Goal: Information Seeking & Learning: Learn about a topic

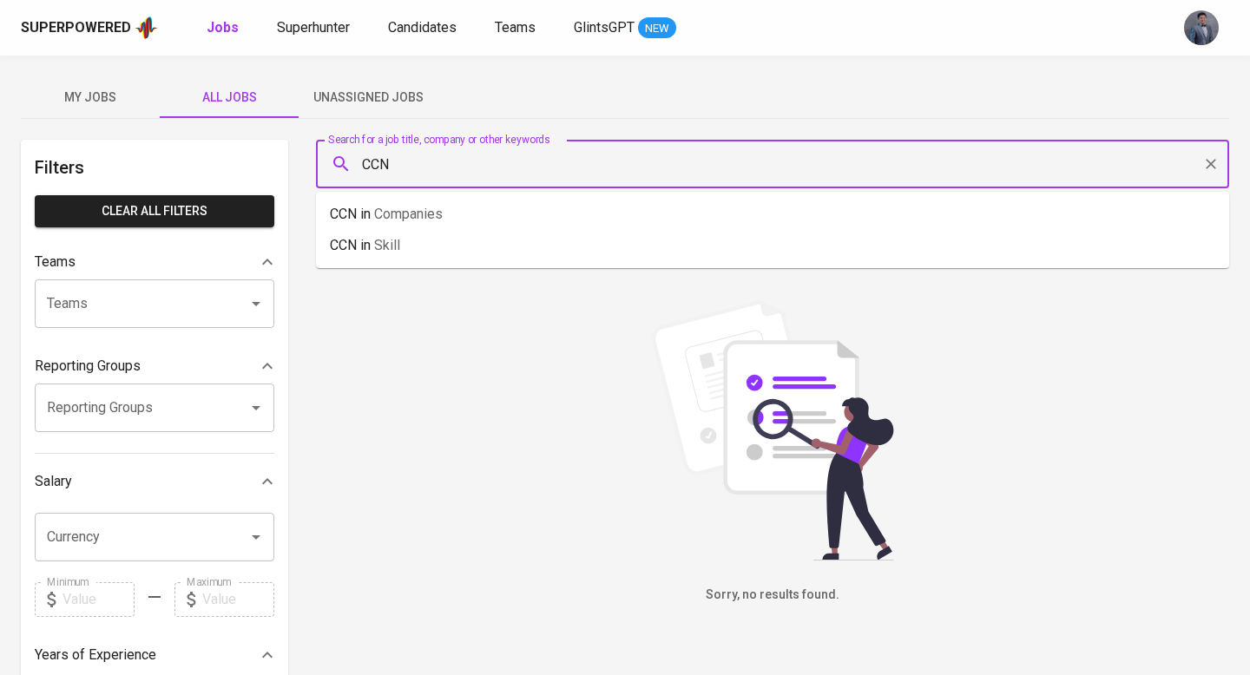
click at [440, 174] on input "CCN" at bounding box center [776, 164] width 837 height 33
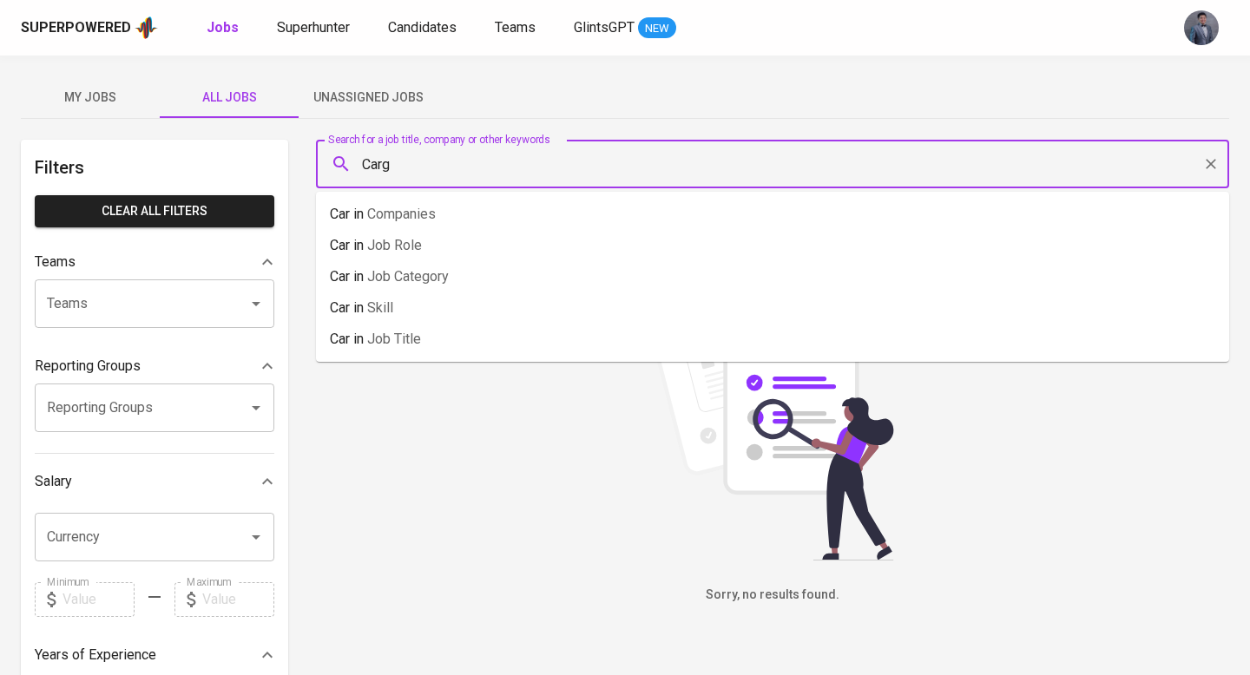
type input "Cargo"
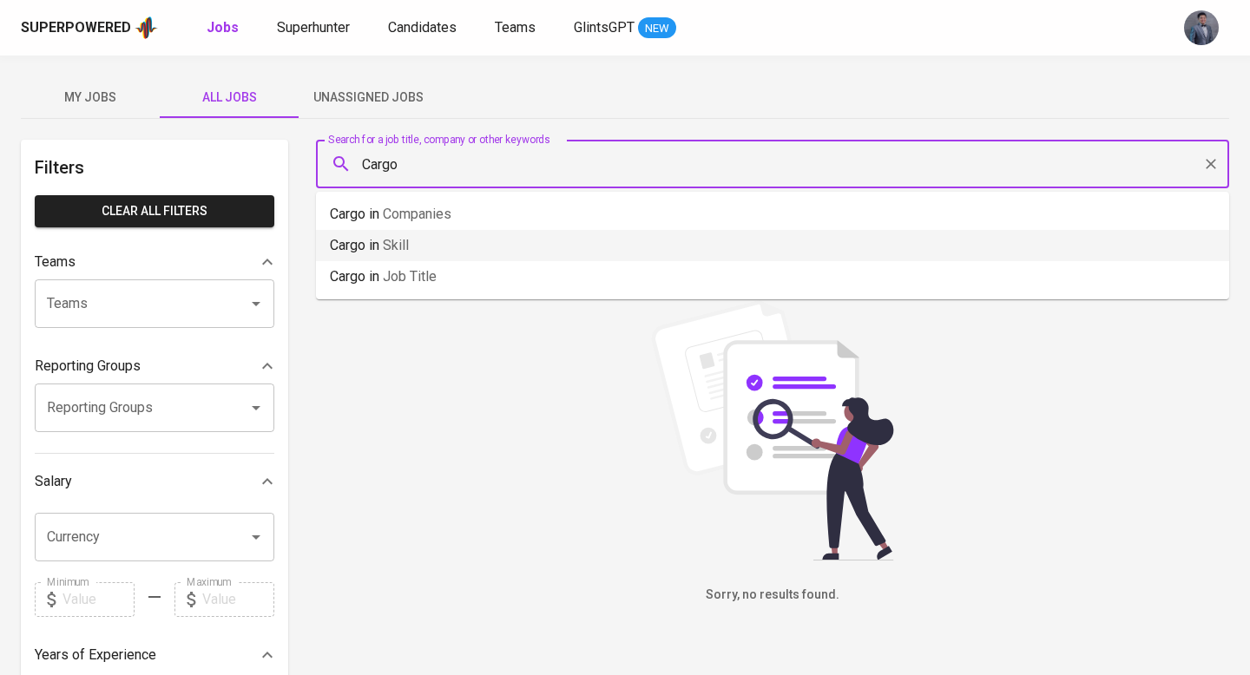
click at [420, 221] on span "Companies" at bounding box center [417, 214] width 69 height 16
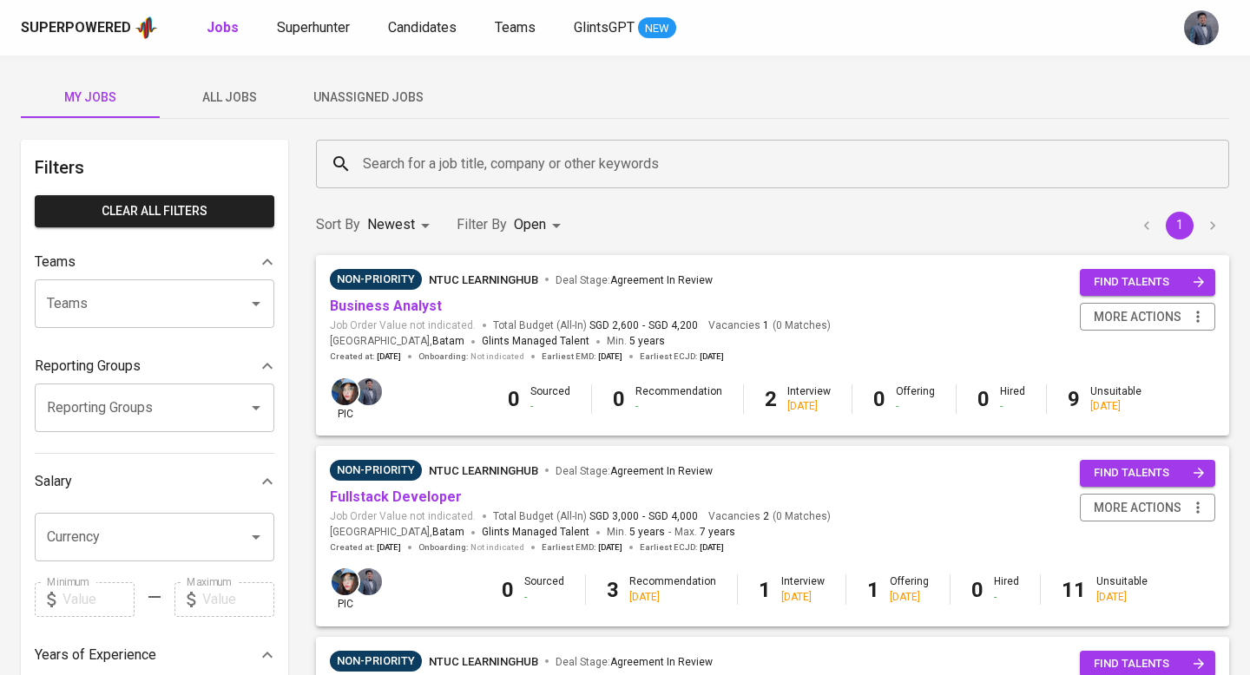
click at [248, 95] on span "All Jobs" at bounding box center [229, 98] width 118 height 22
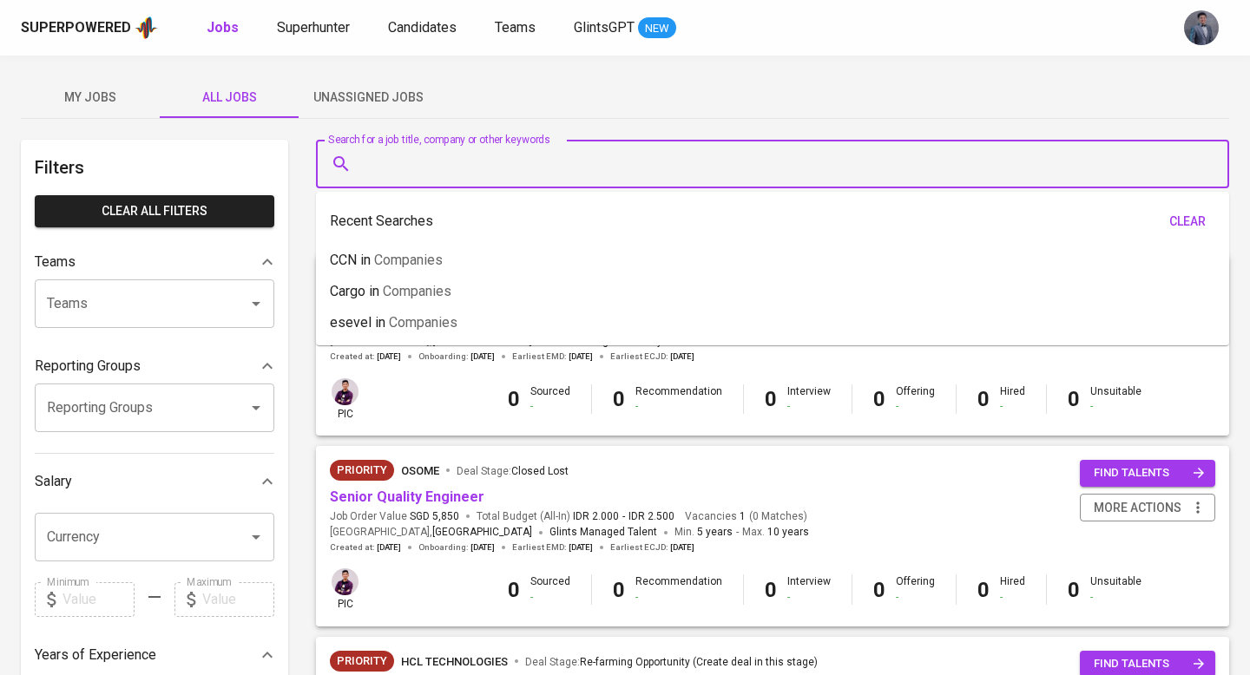
click at [471, 157] on input "Search for a job title, company or other keywords" at bounding box center [776, 164] width 837 height 33
paste input "Fullstack Developer (Shift) Jessie"
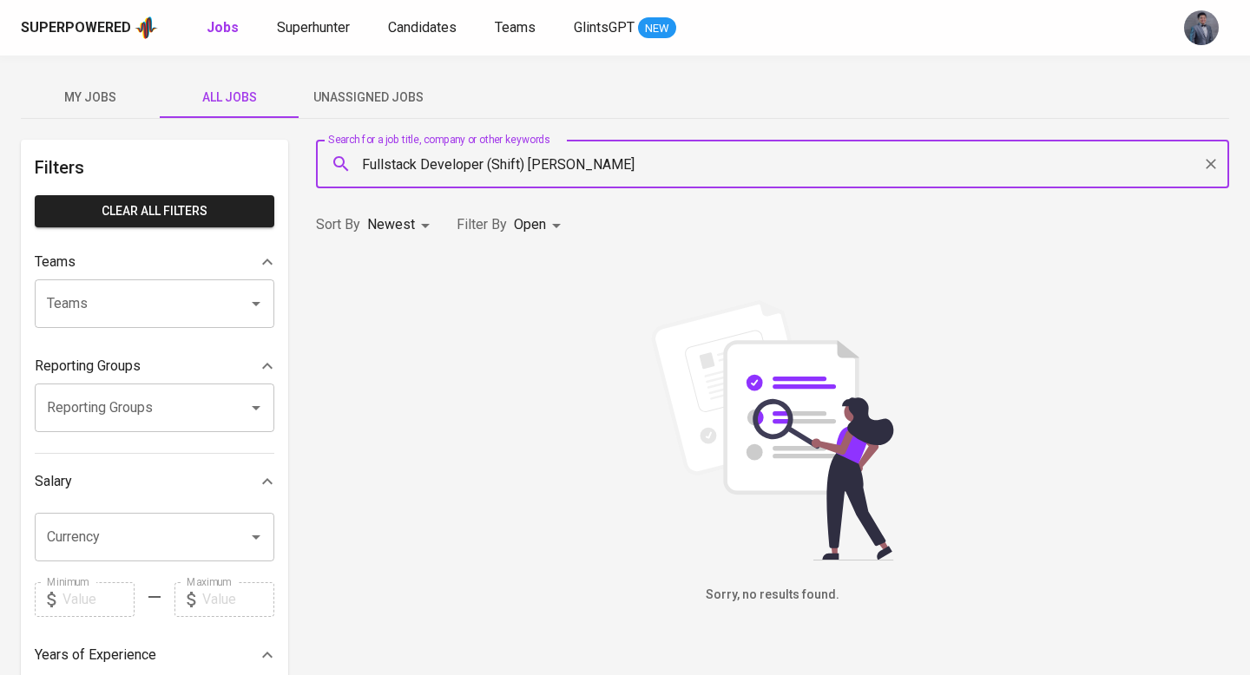
click at [603, 173] on input "Fullstack Developer (Shift) Jessie" at bounding box center [776, 164] width 837 height 33
click at [535, 166] on input "Fullstack Developer (Shift) Jessie" at bounding box center [776, 164] width 837 height 33
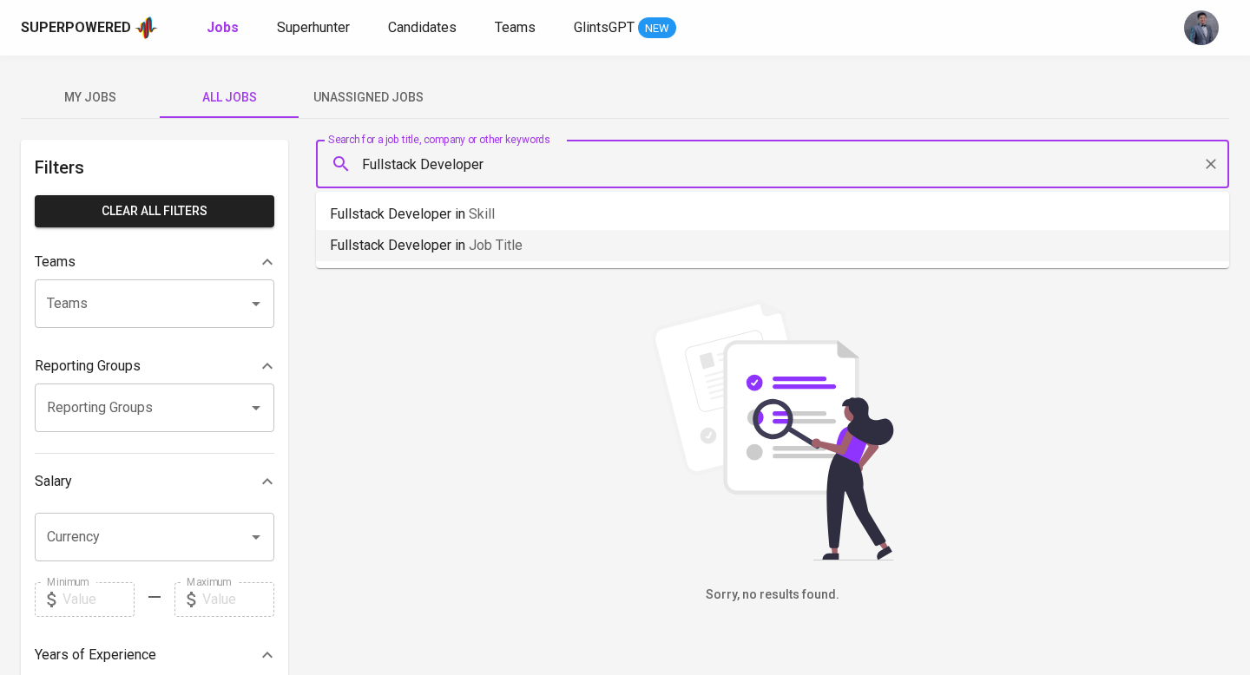
click at [525, 239] on li "Fullstack Developer in Job title" at bounding box center [772, 245] width 913 height 31
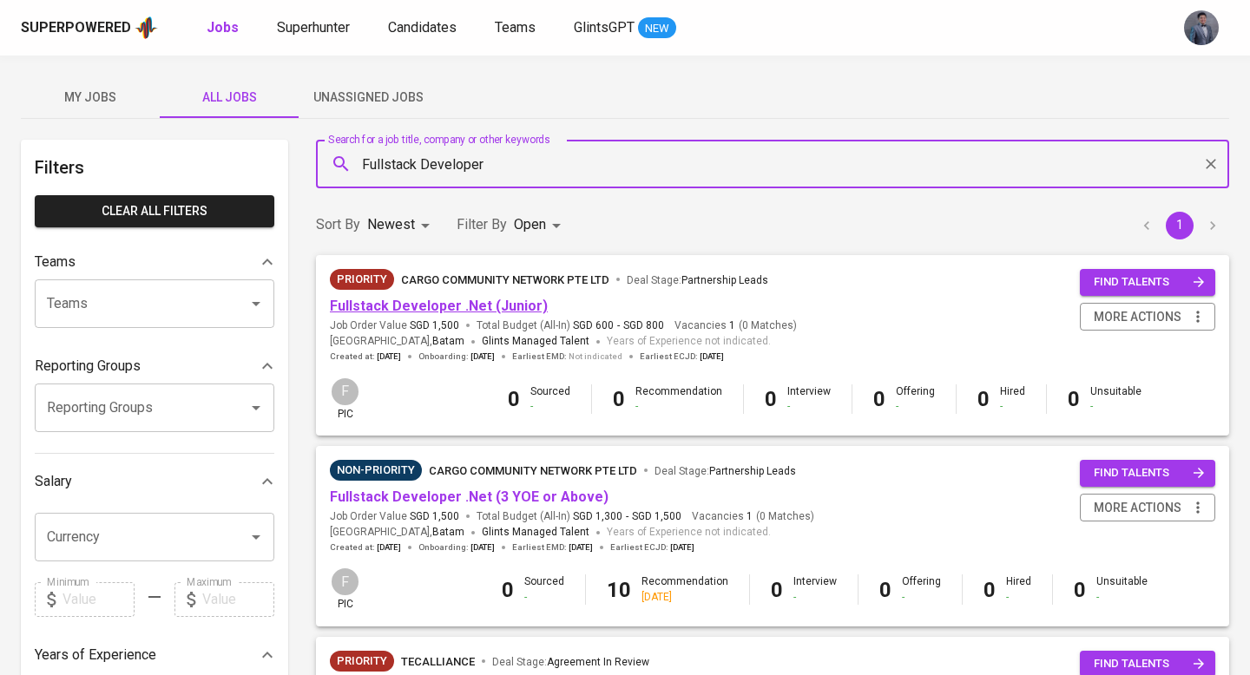
type input "Fullstack Developer"
click at [463, 309] on link "Fullstack Developer .Net (Junior)" at bounding box center [439, 306] width 218 height 16
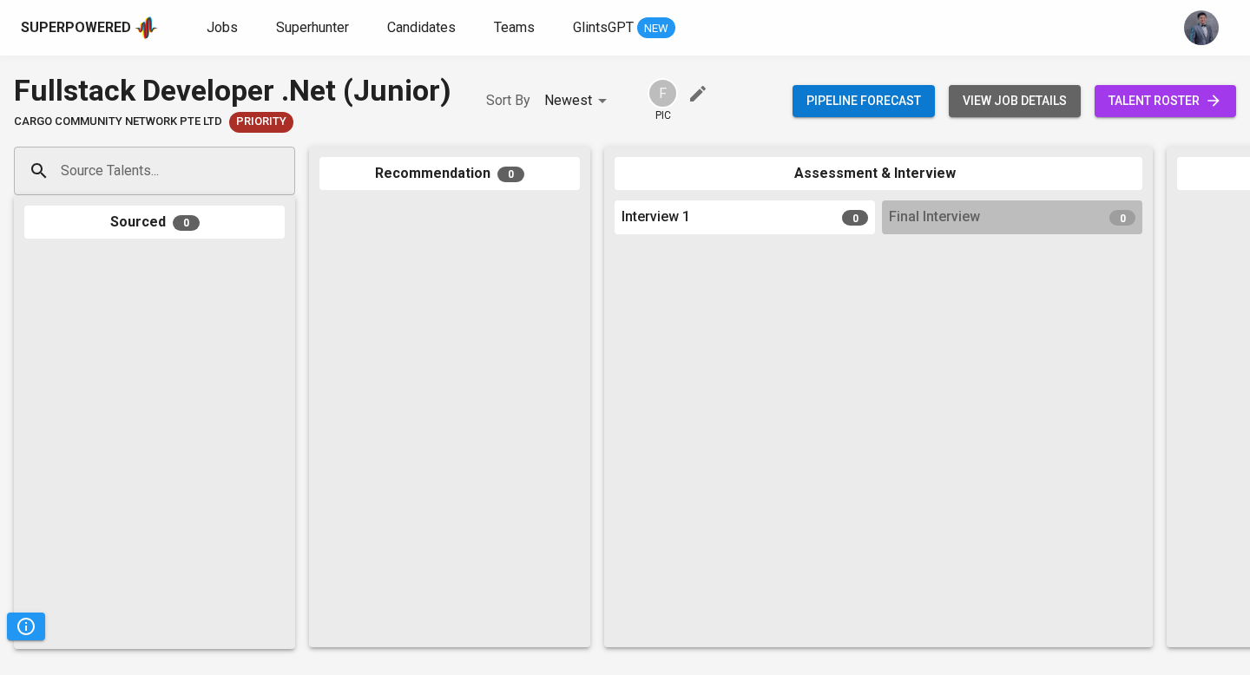
click at [1031, 104] on span "view job details" at bounding box center [1015, 101] width 104 height 22
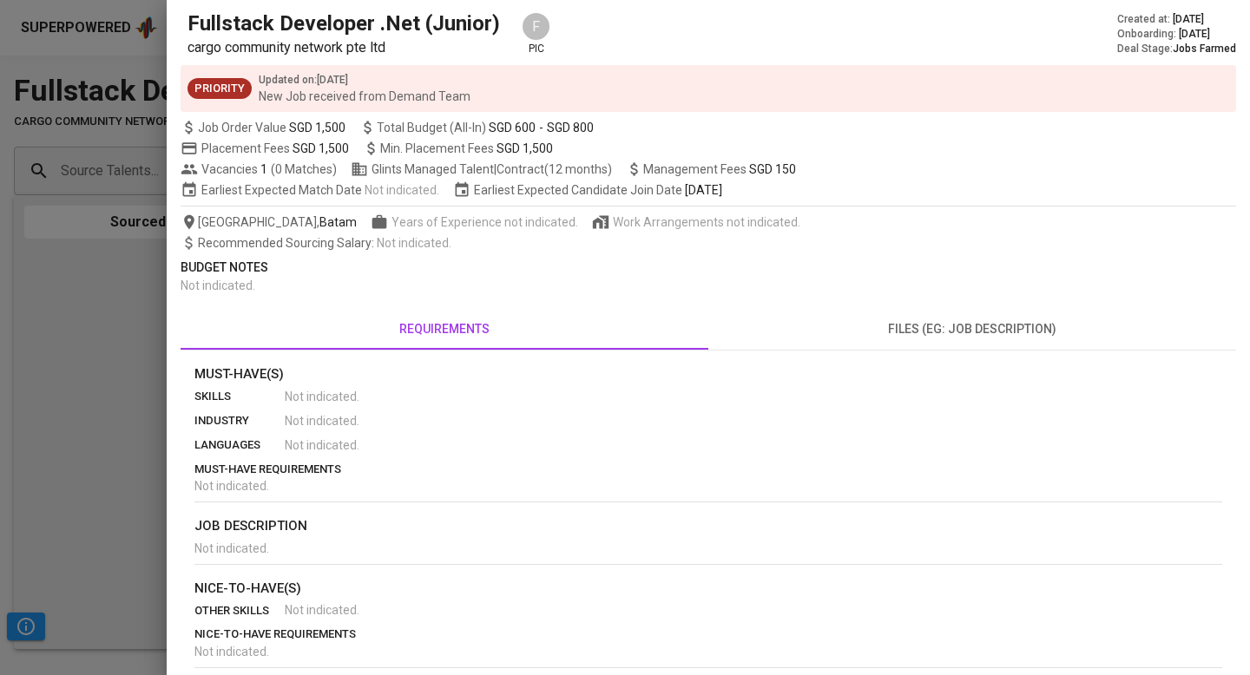
scroll to position [56, 0]
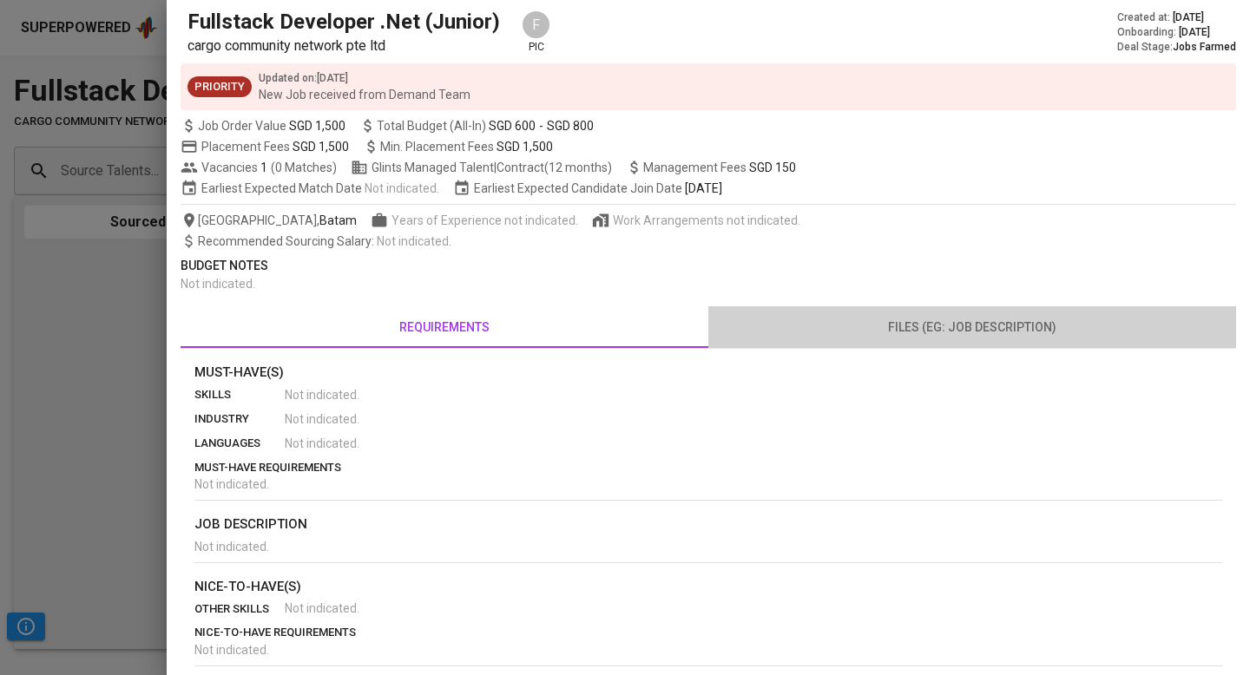
click at [926, 322] on span "files (eg: job description)" at bounding box center [972, 328] width 507 height 22
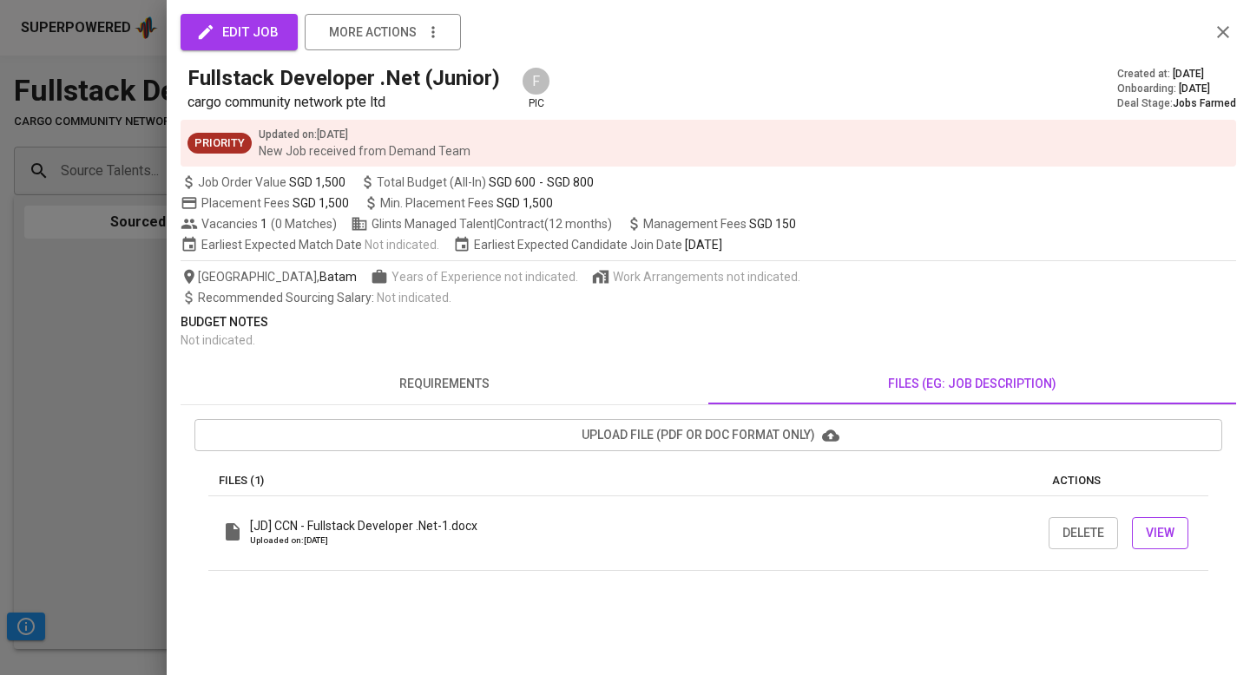
click at [1148, 535] on span "View" at bounding box center [1160, 533] width 29 height 22
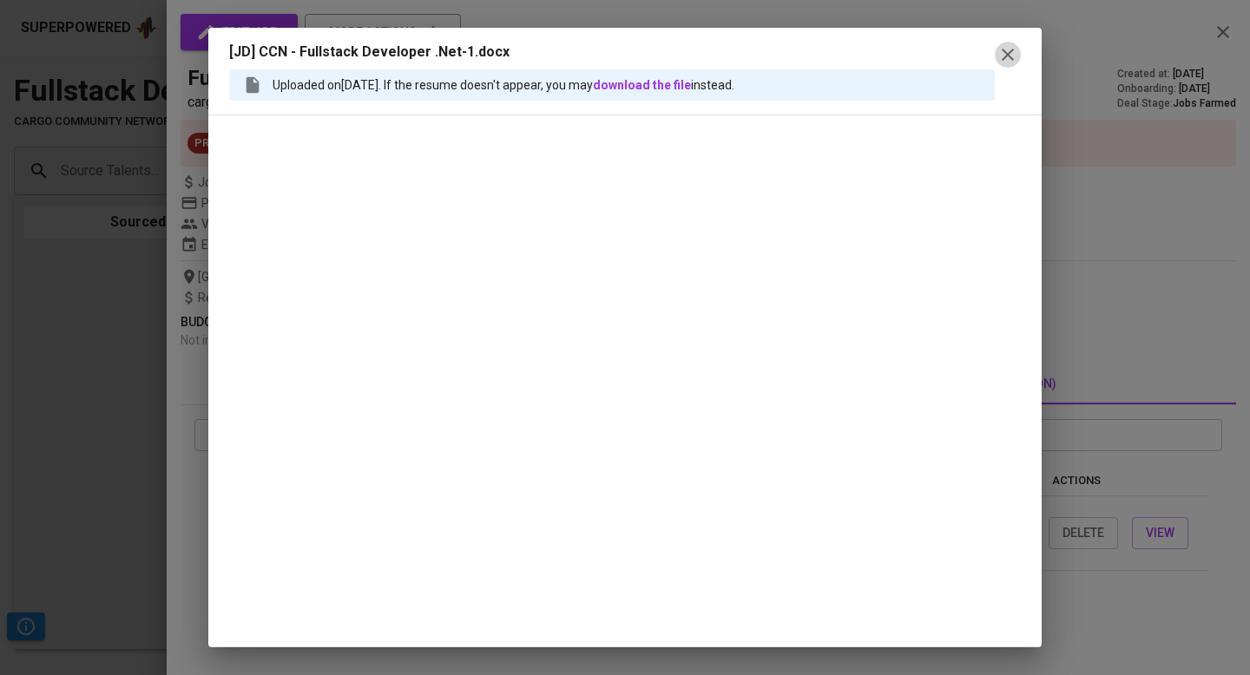
click at [1009, 48] on icon "button" at bounding box center [1007, 54] width 21 height 21
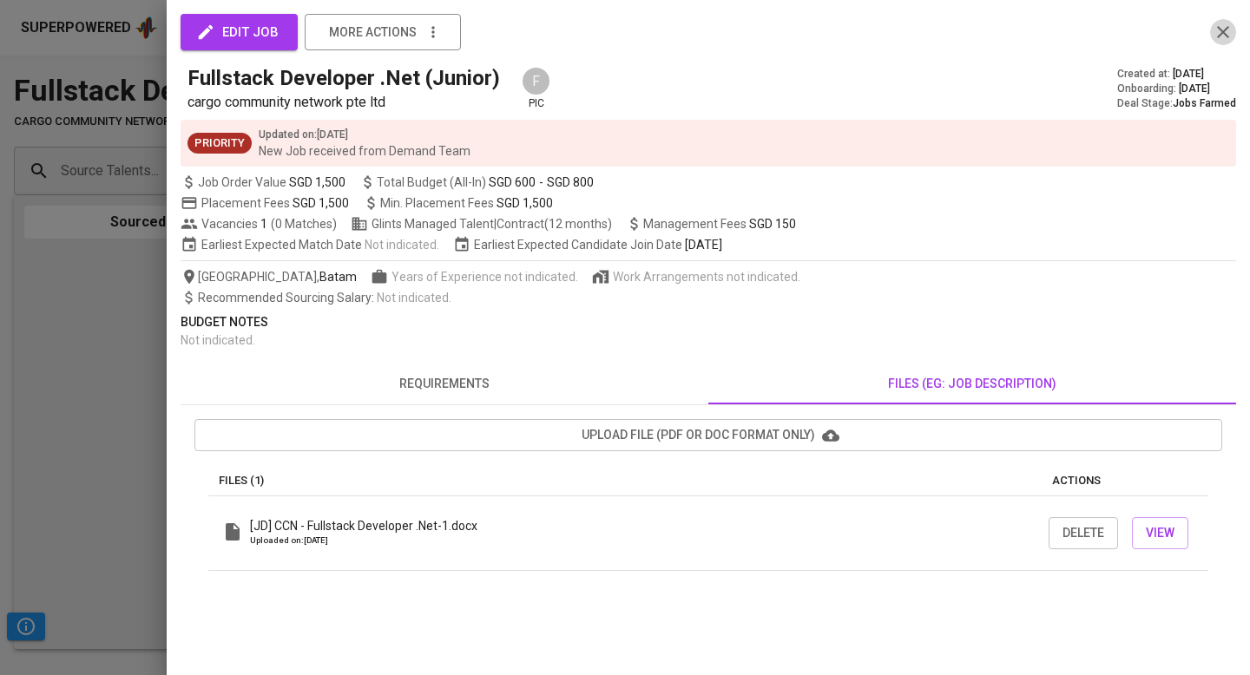
click at [1224, 28] on icon "button" at bounding box center [1222, 32] width 21 height 21
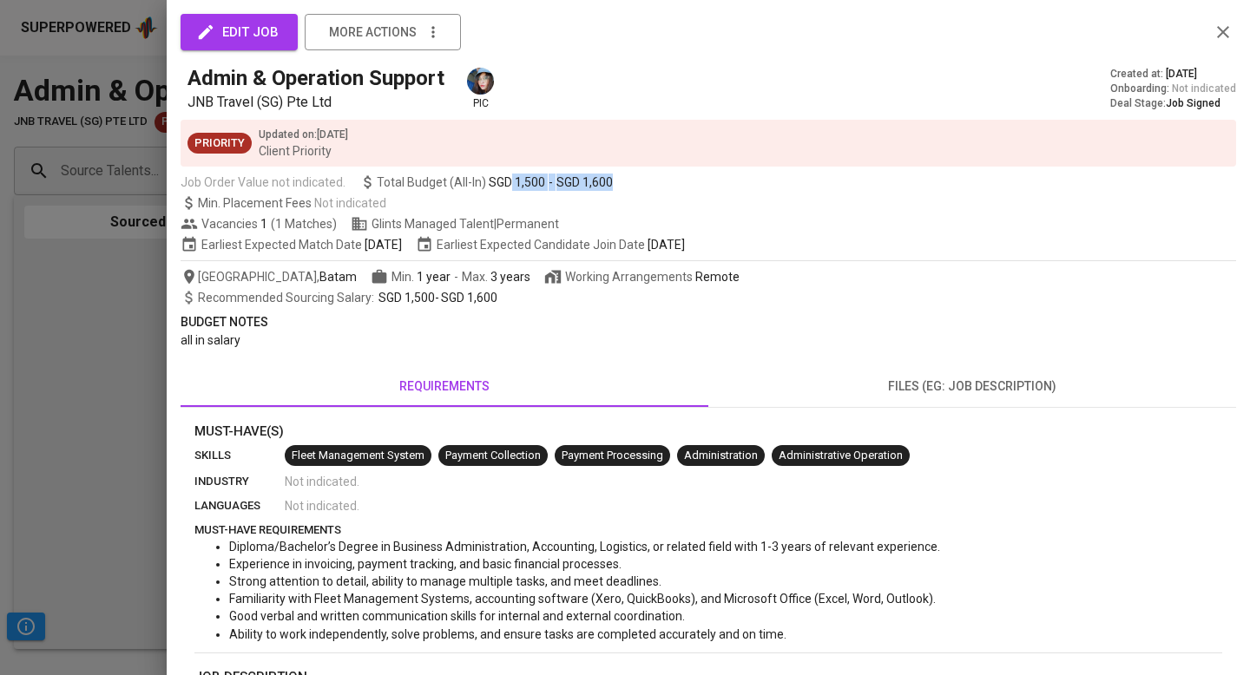
drag, startPoint x: 505, startPoint y: 180, endPoint x: 621, endPoint y: 179, distance: 115.4
click at [621, 179] on div "Job Order Value not indicated. Total Budget (All-In) SGD 1,500 - SGD 1,600" at bounding box center [708, 182] width 1055 height 17
click at [897, 395] on span "files (eg: job description)" at bounding box center [972, 387] width 507 height 22
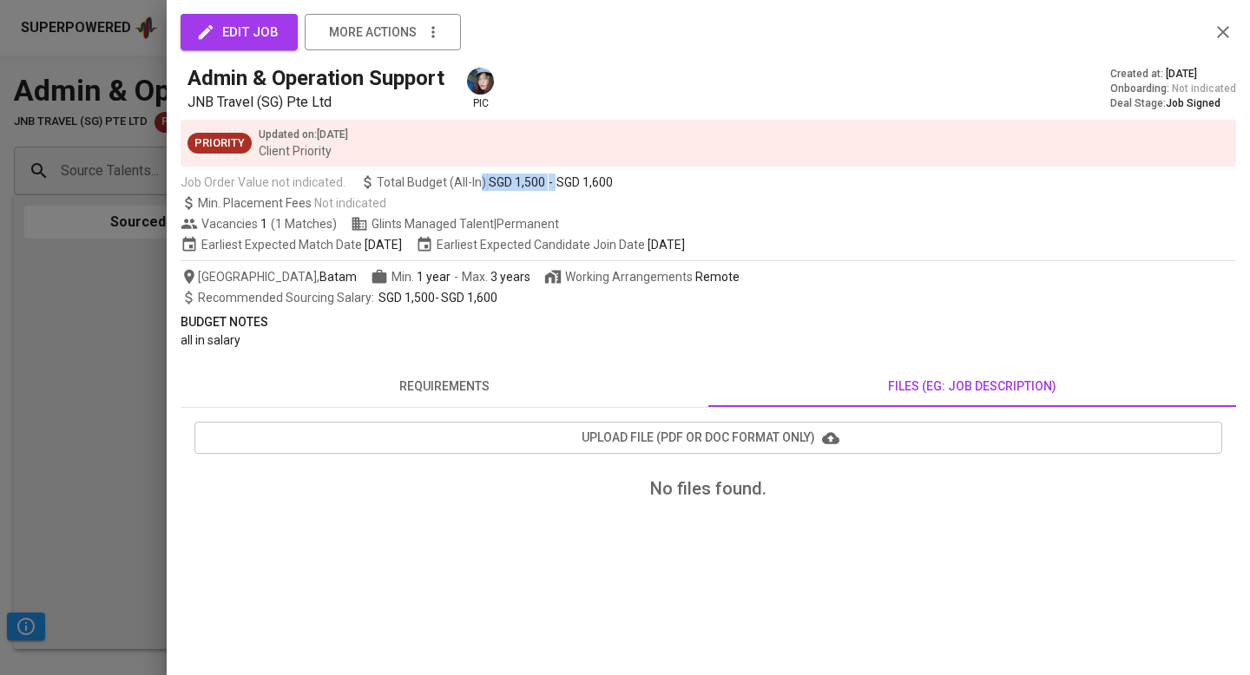
drag, startPoint x: 478, startPoint y: 182, endPoint x: 550, endPoint y: 182, distance: 72.0
click at [550, 182] on span "Total Budget (All-In) SGD 1,500 - SGD 1,600" at bounding box center [485, 182] width 253 height 17
click at [550, 182] on div "SGD 1,500 - SGD 1,600" at bounding box center [551, 182] width 124 height 17
click at [450, 397] on span "requirements" at bounding box center [444, 387] width 507 height 22
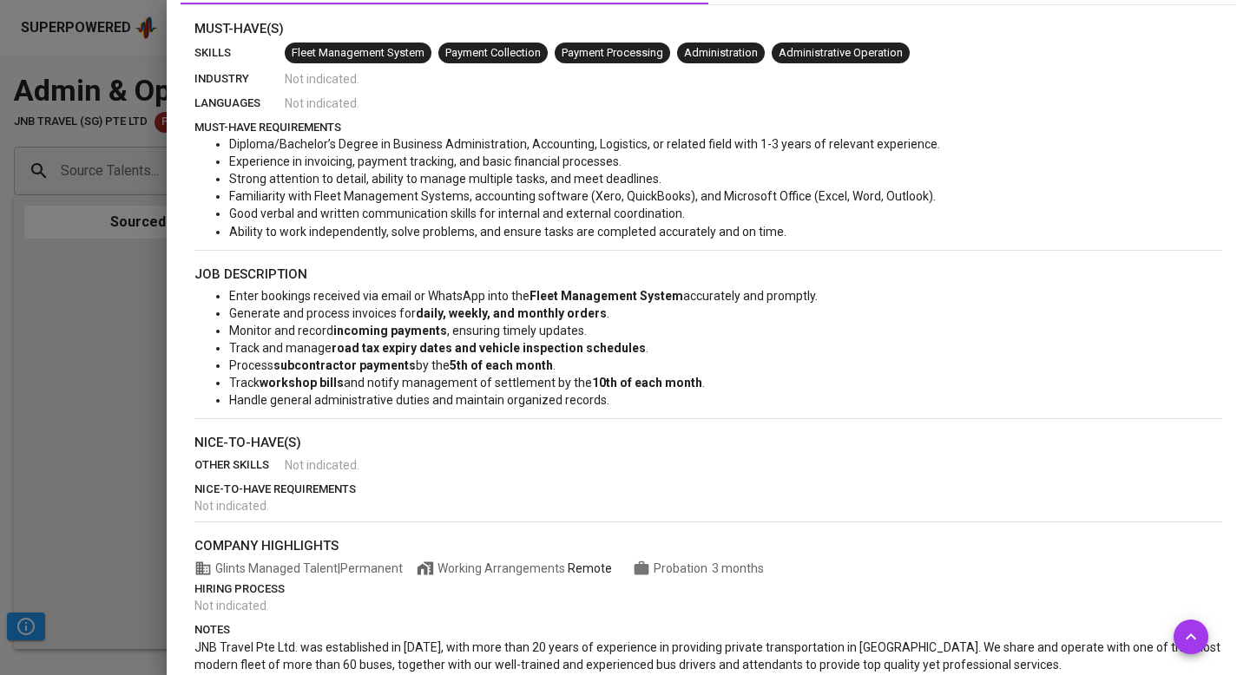
scroll to position [398, 0]
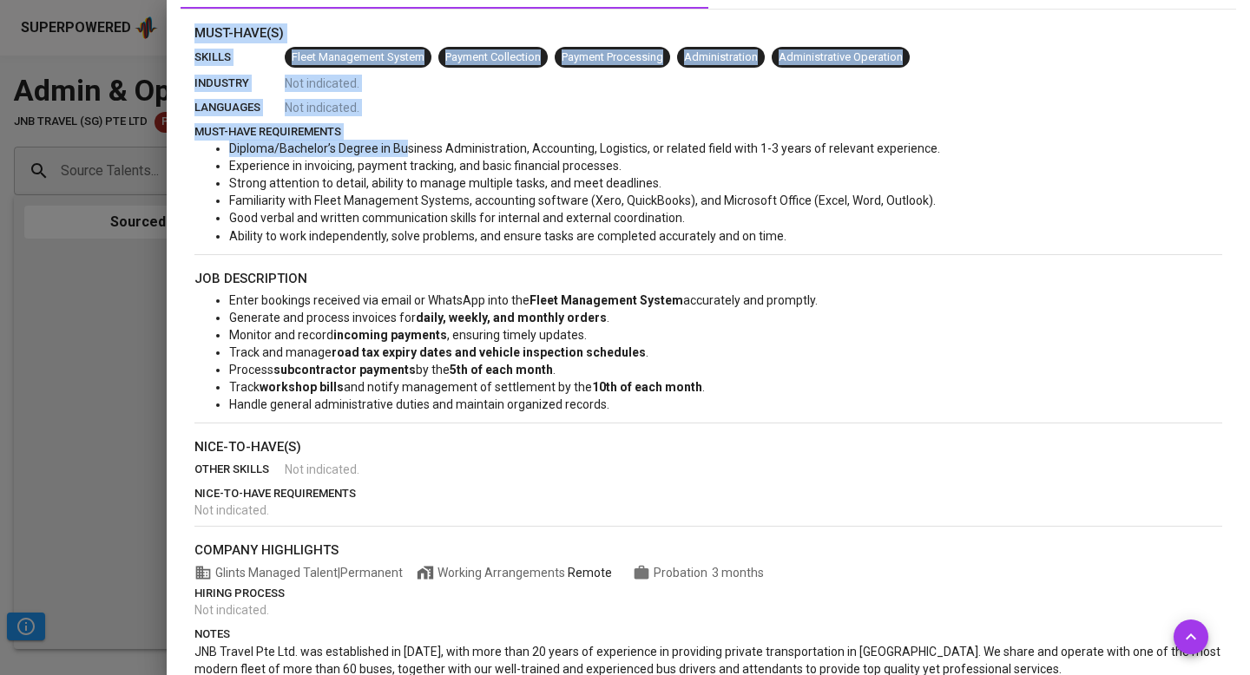
drag, startPoint x: 407, startPoint y: 152, endPoint x: 715, endPoint y: 253, distance: 324.4
click at [715, 253] on div "Must-Have(s) skills Fleet Management System Payment Collection Payment Processi…" at bounding box center [708, 476] width 1028 height 906
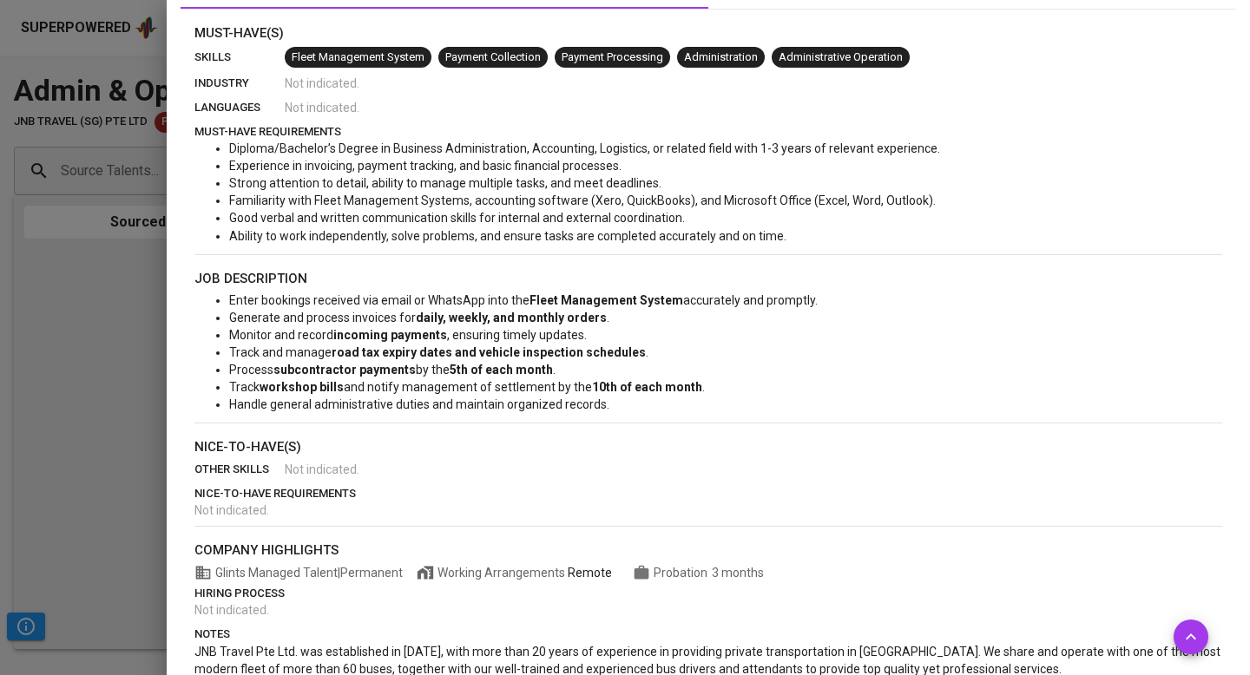
click at [715, 254] on hr at bounding box center [708, 254] width 1028 height 1
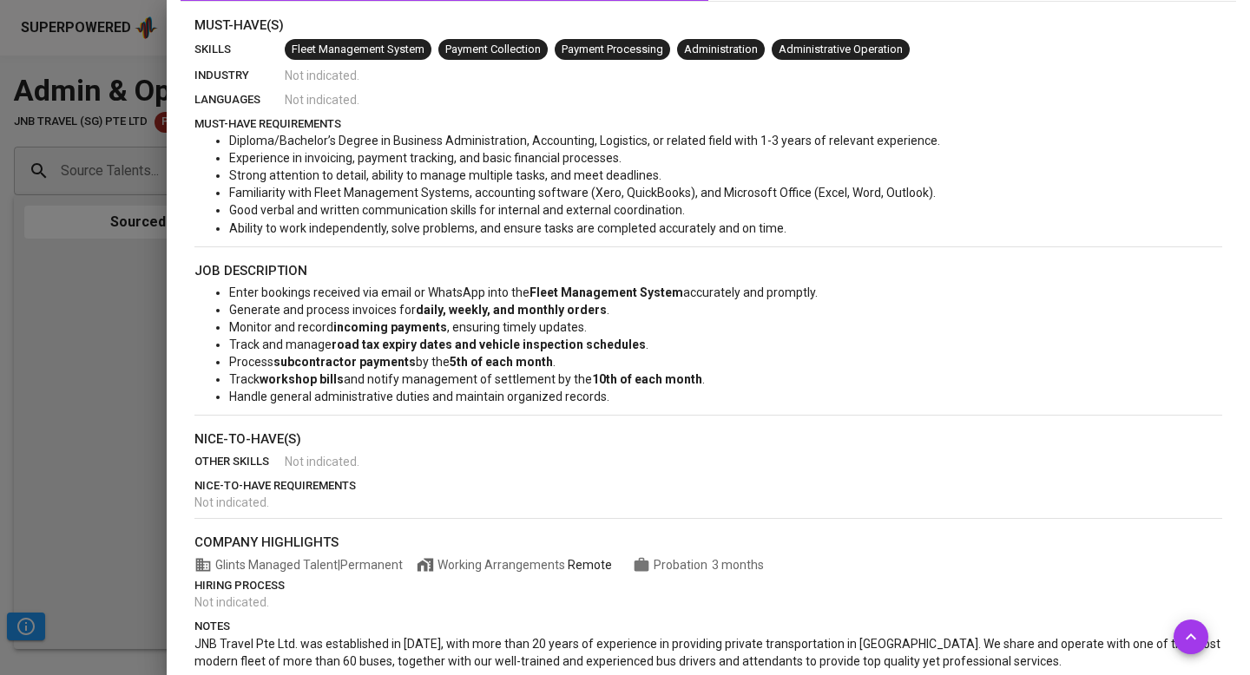
scroll to position [405, 0]
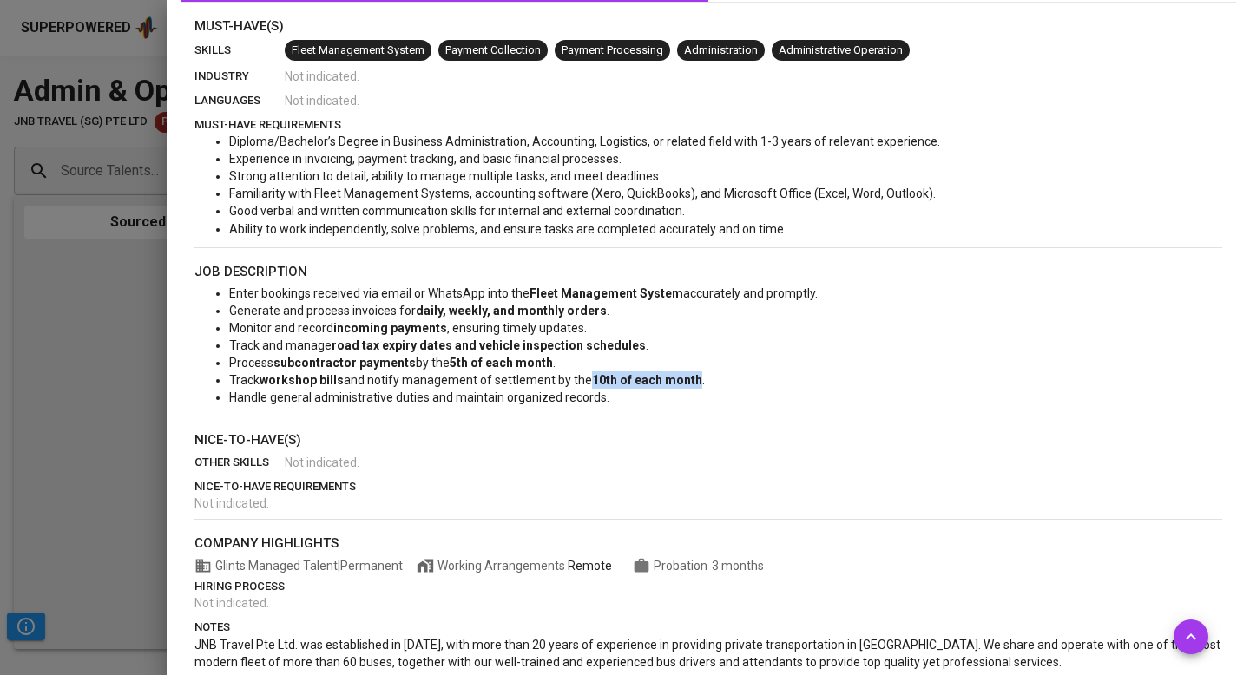
drag, startPoint x: 586, startPoint y: 379, endPoint x: 691, endPoint y: 379, distance: 105.0
click at [691, 379] on span "10th of each month" at bounding box center [647, 380] width 110 height 14
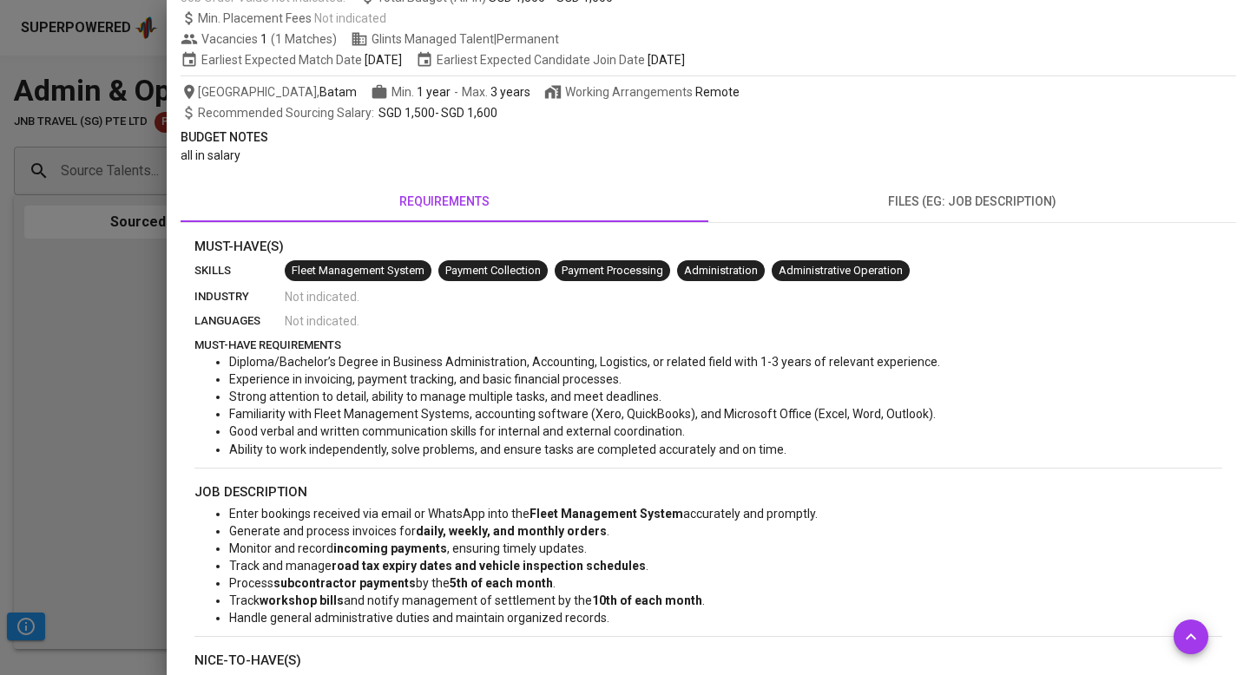
scroll to position [65, 0]
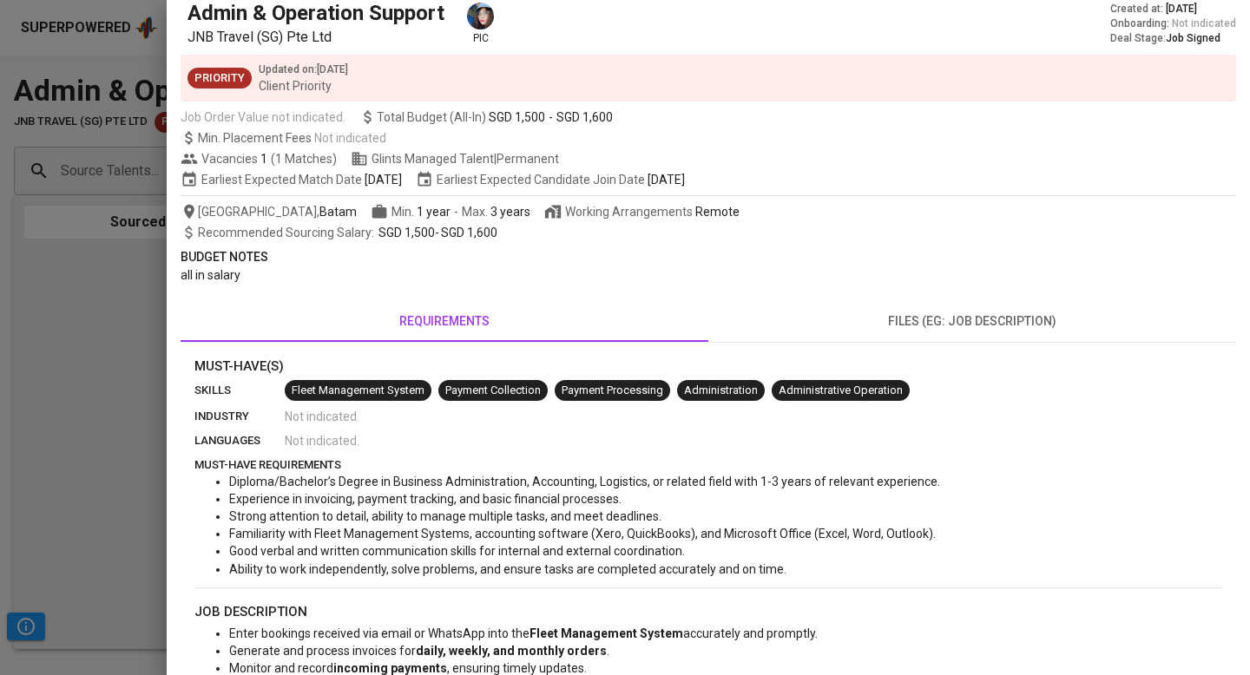
click at [844, 325] on span "files (eg: job description)" at bounding box center [972, 322] width 507 height 22
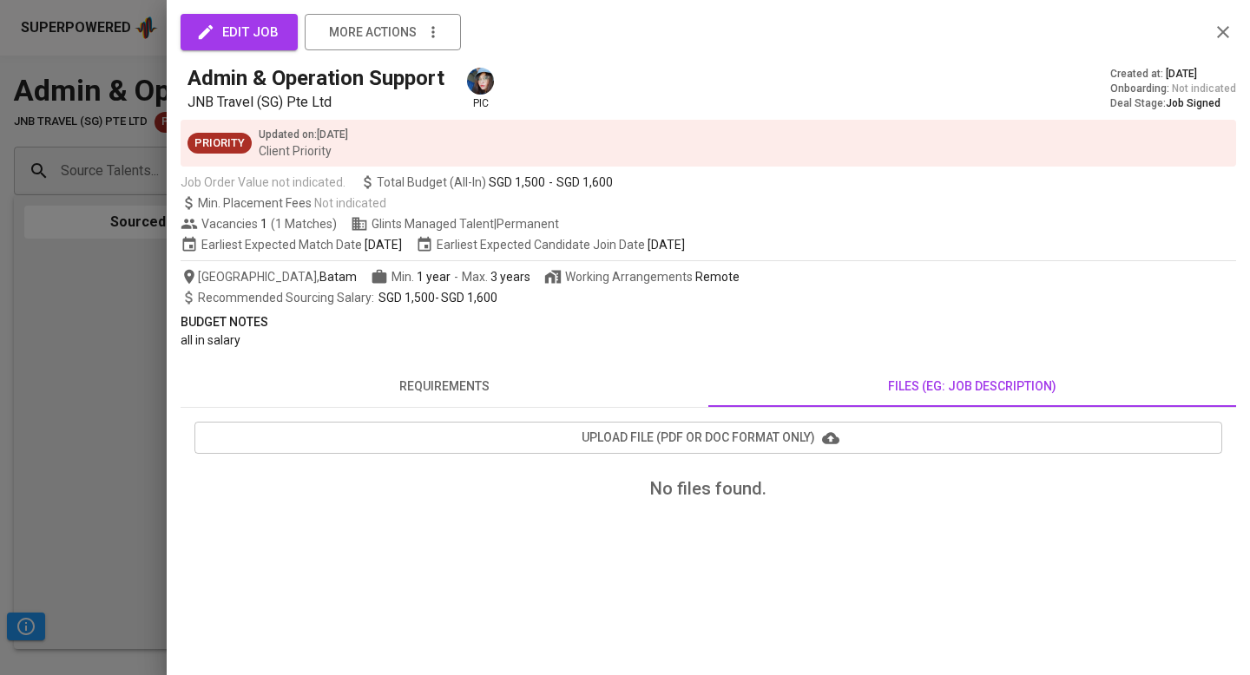
click at [564, 312] on div "edit job more actions Admin & Operation Support JNB Travel (SG) Pte Ltd pic Cre…" at bounding box center [708, 272] width 1055 height 503
